Goal: Find specific page/section: Find specific page/section

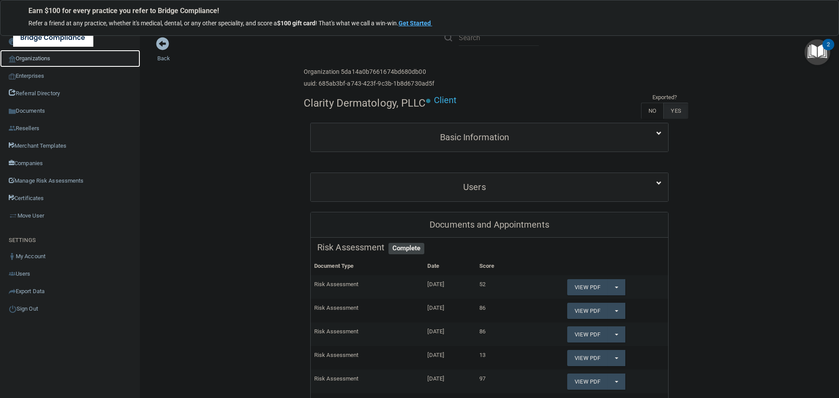
click at [42, 56] on link "Organizations" at bounding box center [70, 58] width 140 height 17
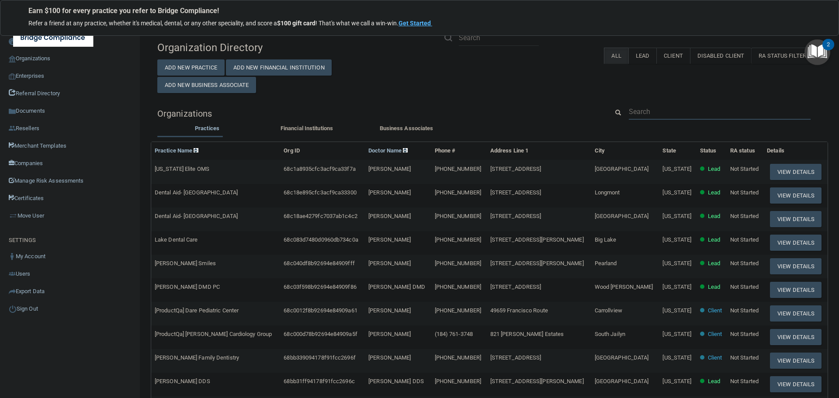
click at [669, 113] on input "text" at bounding box center [720, 112] width 182 height 16
paste input "[PERSON_NAME][EMAIL_ADDRESS][DOMAIN_NAME]"
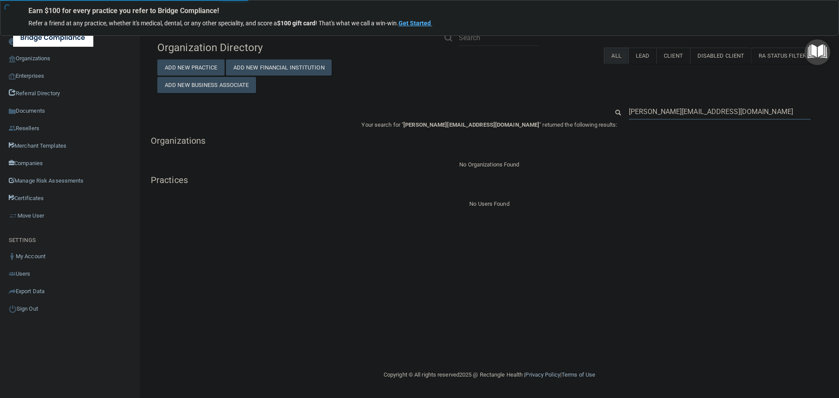
type input "[PERSON_NAME][EMAIL_ADDRESS][DOMAIN_NAME]"
drag, startPoint x: 645, startPoint y: 112, endPoint x: 616, endPoint y: 112, distance: 28.4
click at [616, 112] on div "[PERSON_NAME][EMAIL_ADDRESS][DOMAIN_NAME]" at bounding box center [716, 112] width 226 height 16
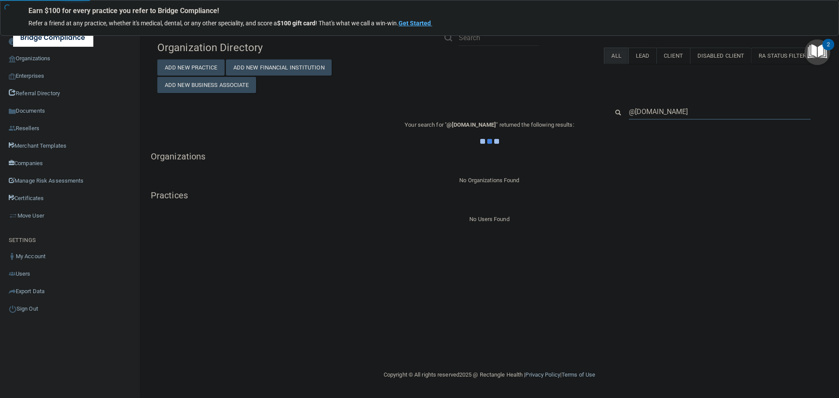
type input "@[DOMAIN_NAME]"
click at [575, 92] on div "Organization Directory Add New Practice Add New Financial Institution Add New B…" at bounding box center [490, 65] width 678 height 56
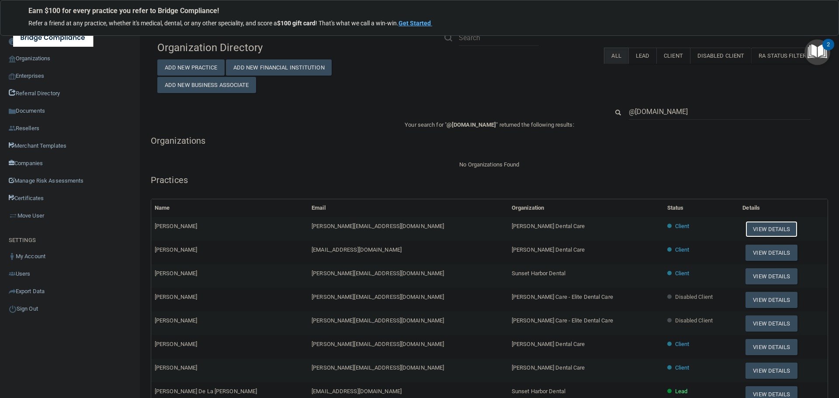
click at [746, 229] on button "View Details" at bounding box center [772, 229] width 52 height 16
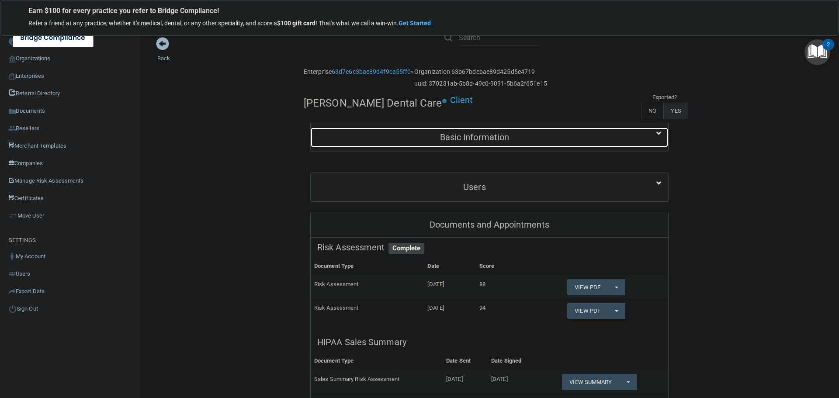
click at [389, 135] on h5 "Basic Information" at bounding box center [474, 137] width 315 height 10
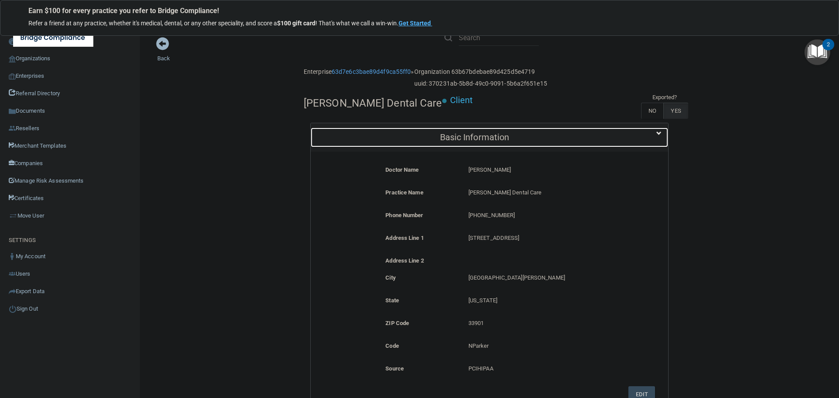
click at [389, 135] on h5 "Basic Information" at bounding box center [474, 137] width 315 height 10
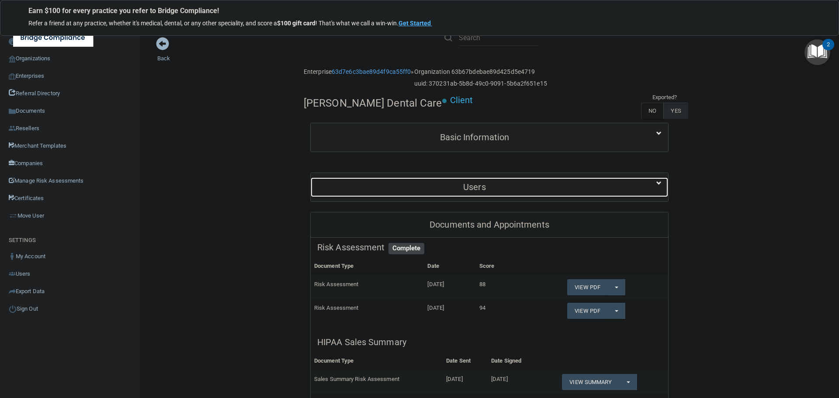
click at [405, 187] on h5 "Users" at bounding box center [474, 187] width 315 height 10
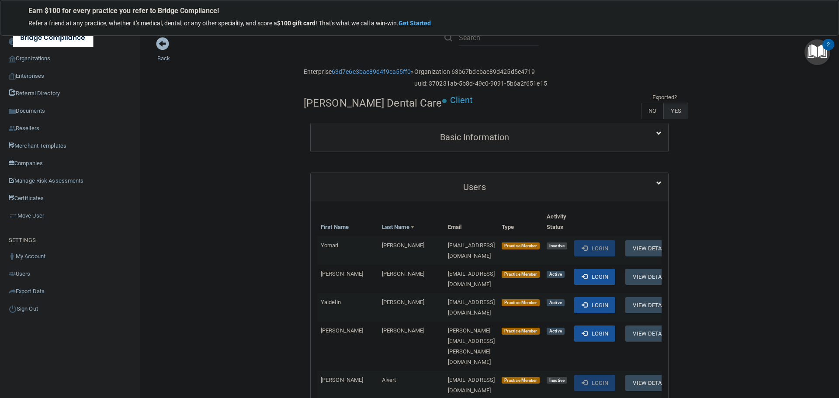
click at [363, 104] on h4 "[PERSON_NAME] Dental Care" at bounding box center [373, 103] width 139 height 11
copy div "[PERSON_NAME] Dental Care"
